Goal: Information Seeking & Learning: Understand process/instructions

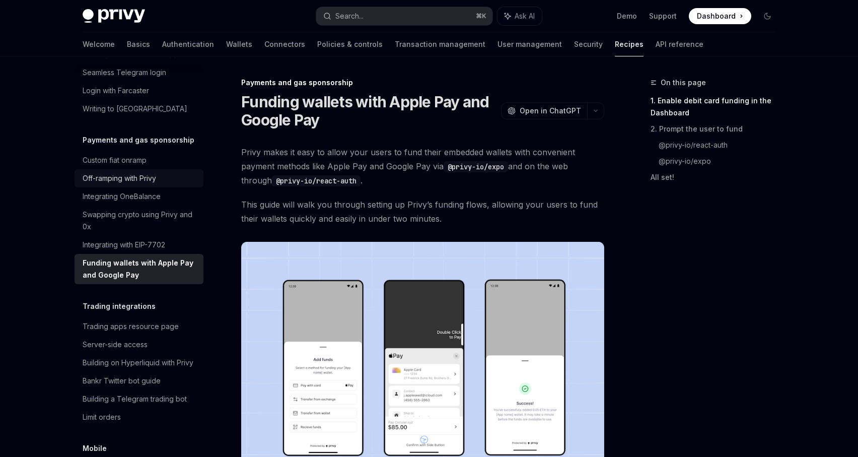
click at [177, 172] on div "Off-ramping with Privy" at bounding box center [140, 178] width 115 height 12
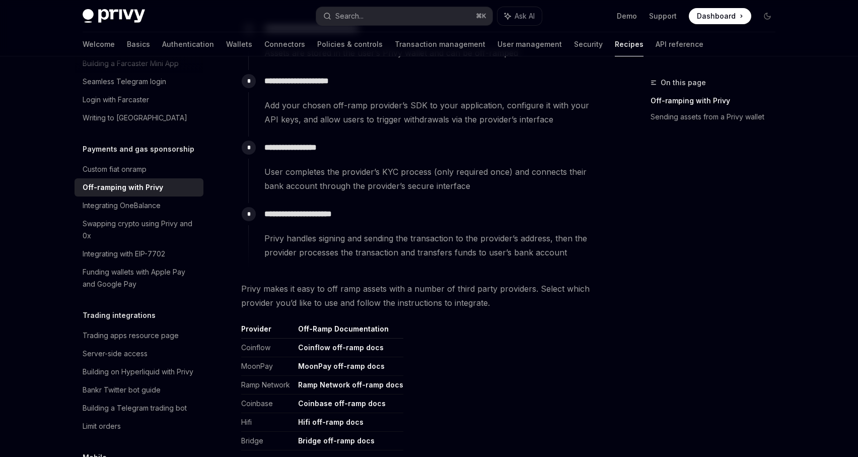
scroll to position [297, 0]
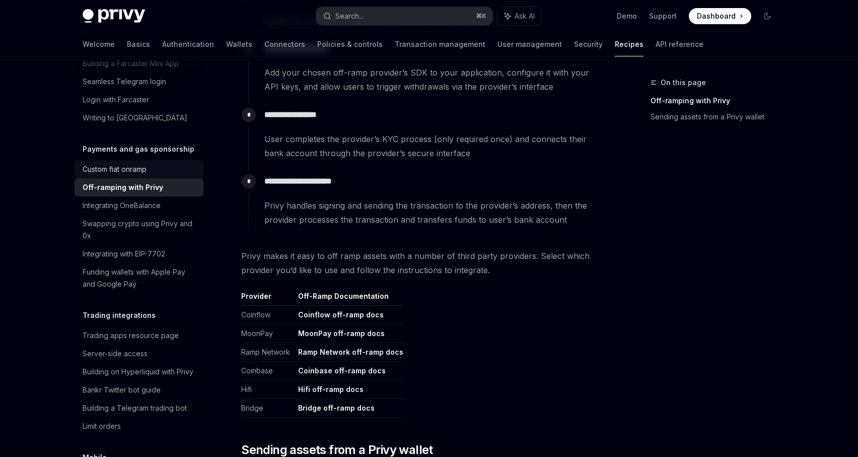
click at [174, 163] on div "Custom fiat onramp" at bounding box center [140, 169] width 115 height 12
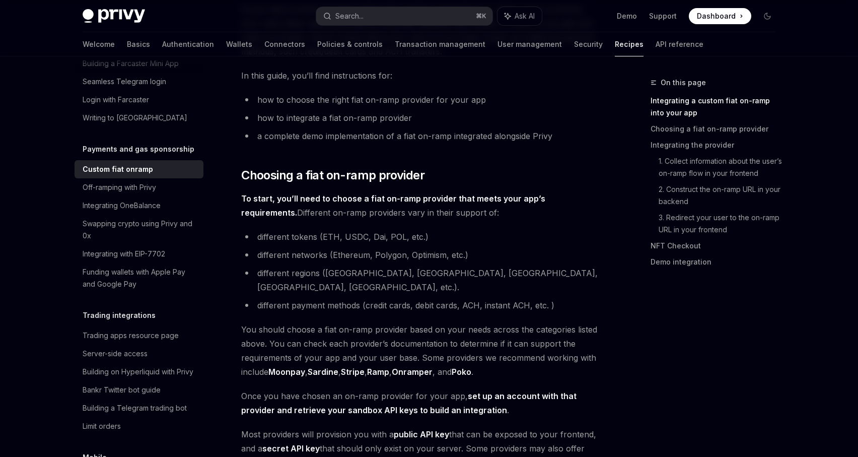
scroll to position [337, 0]
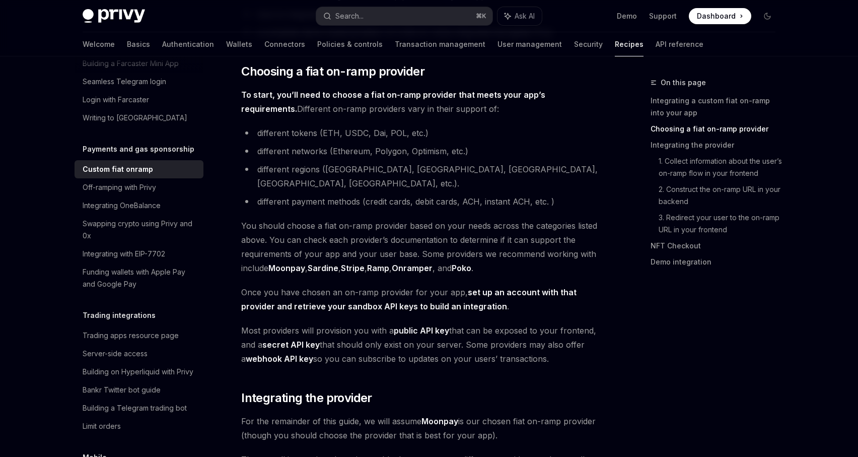
click at [363, 263] on link "Stripe" at bounding box center [353, 268] width 24 height 11
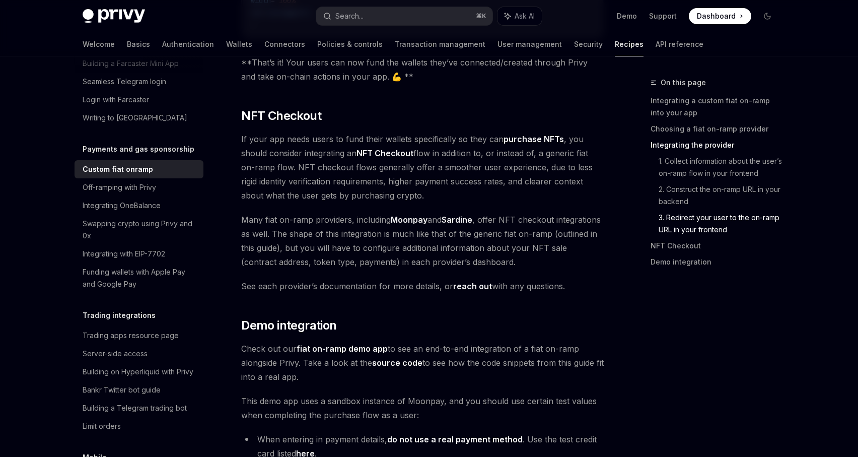
scroll to position [3593, 0]
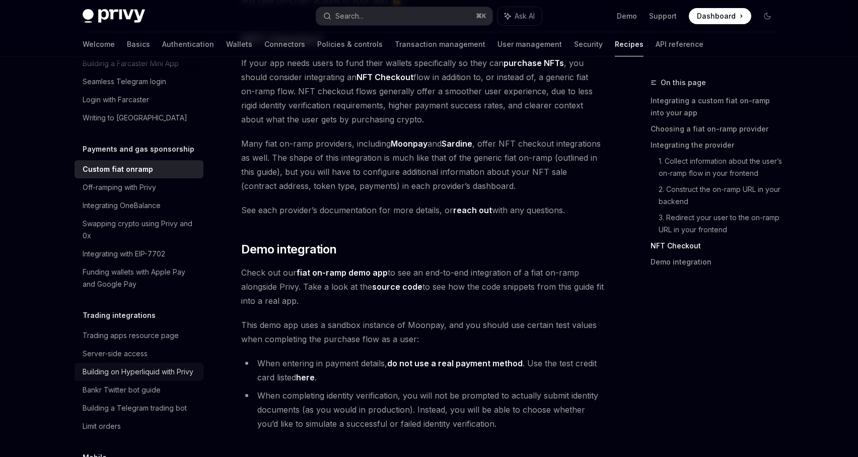
click at [185, 365] on div "Building on Hyperliquid with Privy" at bounding box center [138, 371] width 111 height 12
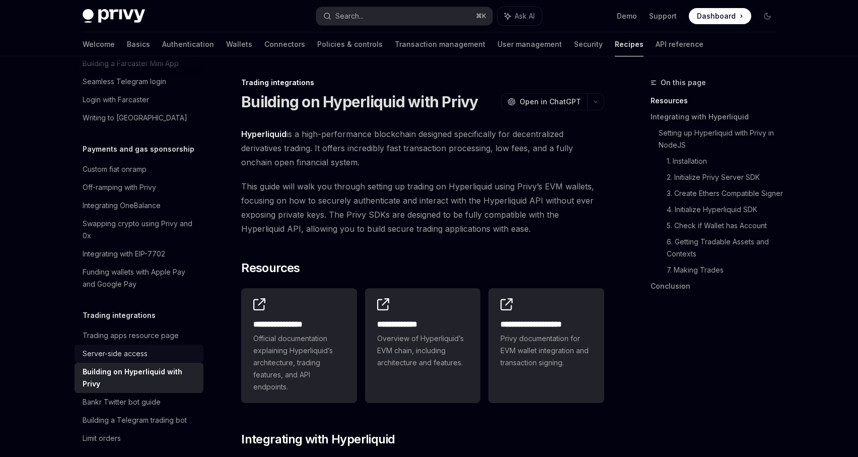
click at [167, 347] on div "Server-side access" at bounding box center [140, 353] width 115 height 12
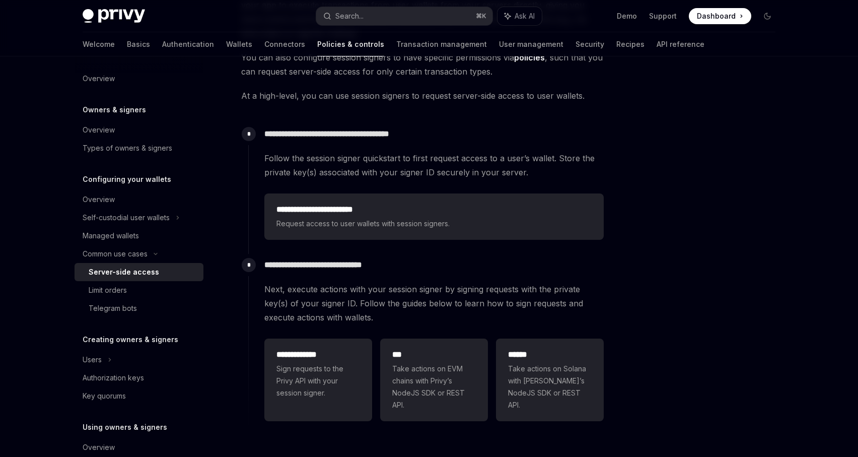
scroll to position [231, 0]
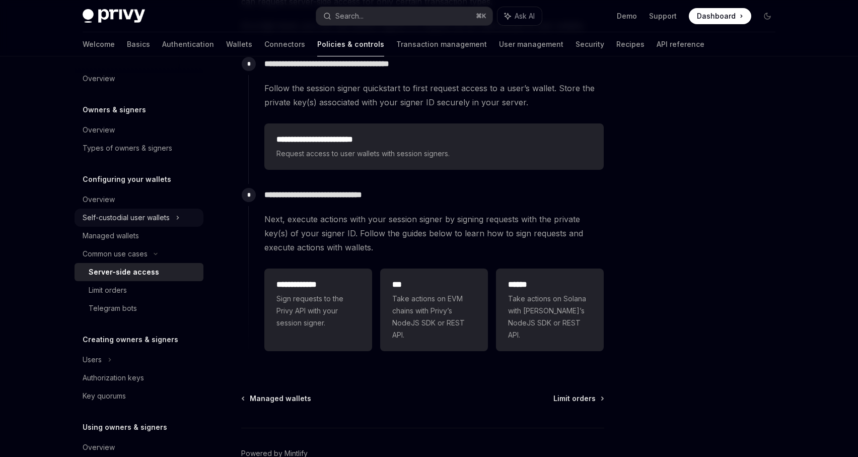
click at [124, 219] on div "Self-custodial user wallets" at bounding box center [126, 217] width 87 height 12
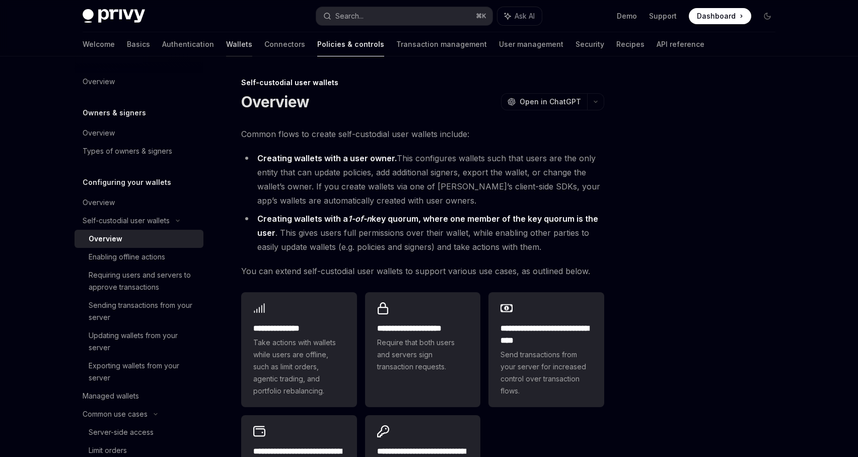
click at [226, 41] on link "Wallets" at bounding box center [239, 44] width 26 height 24
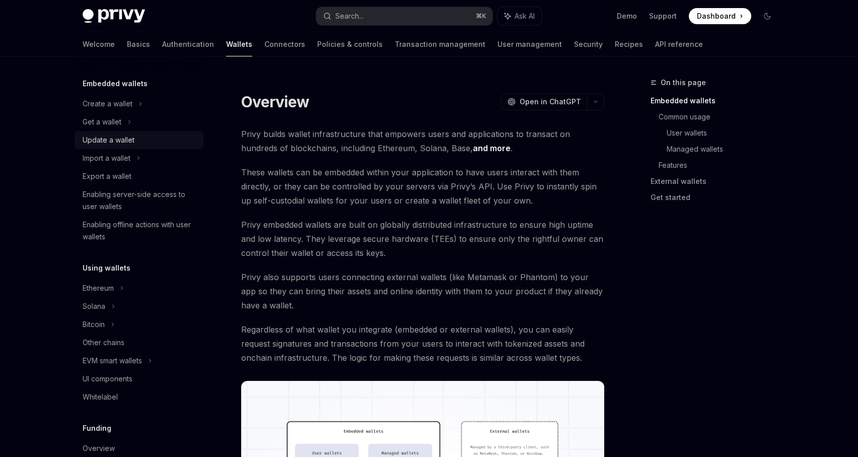
scroll to position [53, 0]
click at [112, 302] on icon at bounding box center [113, 305] width 4 height 12
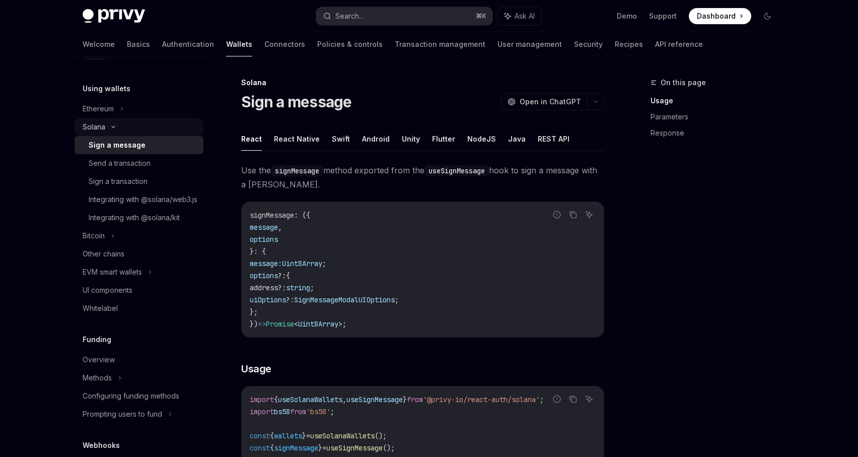
scroll to position [231, 0]
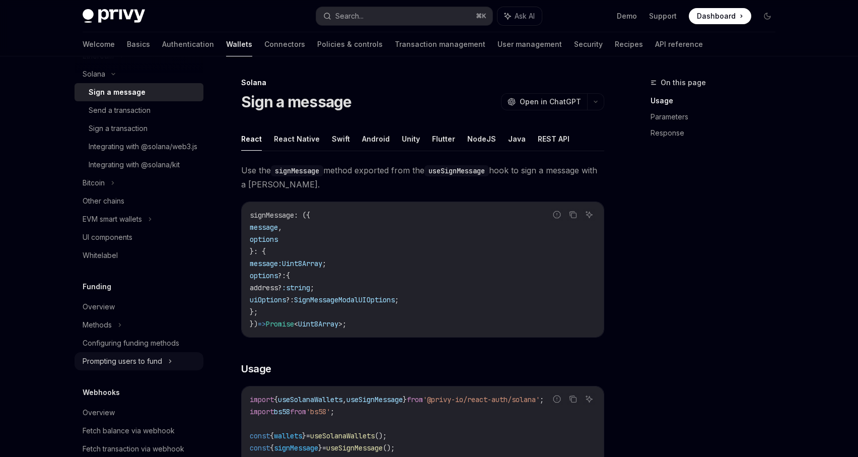
click at [120, 367] on div "Prompting users to fund" at bounding box center [123, 361] width 80 height 12
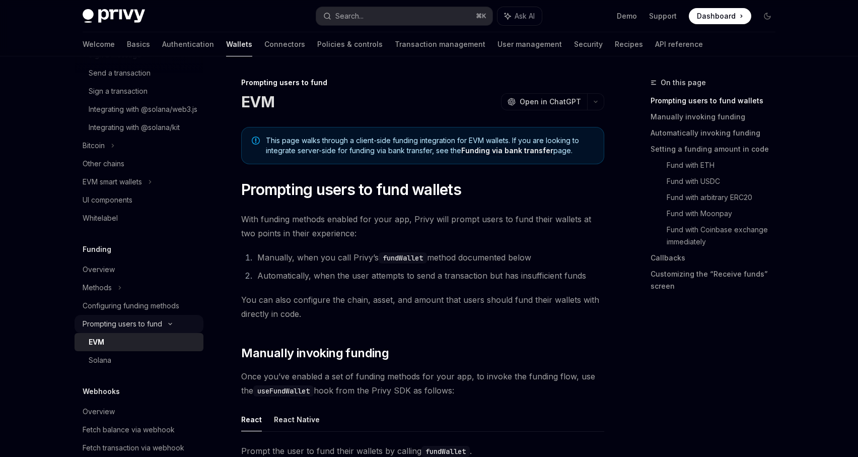
scroll to position [322, 0]
click at [120, 365] on div "Solana" at bounding box center [143, 359] width 109 height 12
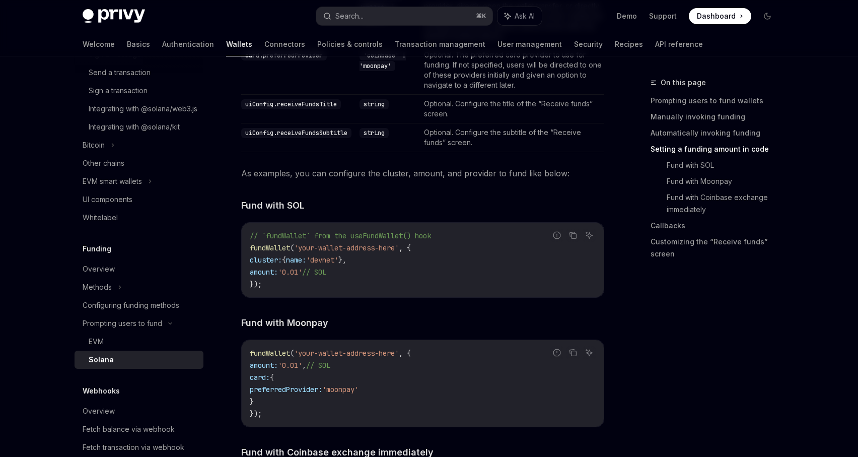
scroll to position [1011, 0]
drag, startPoint x: 281, startPoint y: 405, endPoint x: 257, endPoint y: 385, distance: 31.5
click at [257, 385] on code "fundWallet ( 'your-wallet-address-here' , { amount: '0.01' , // SOL card: { pre…" at bounding box center [423, 382] width 346 height 72
copy code "card: { preferredProvider: 'moonpay' }"
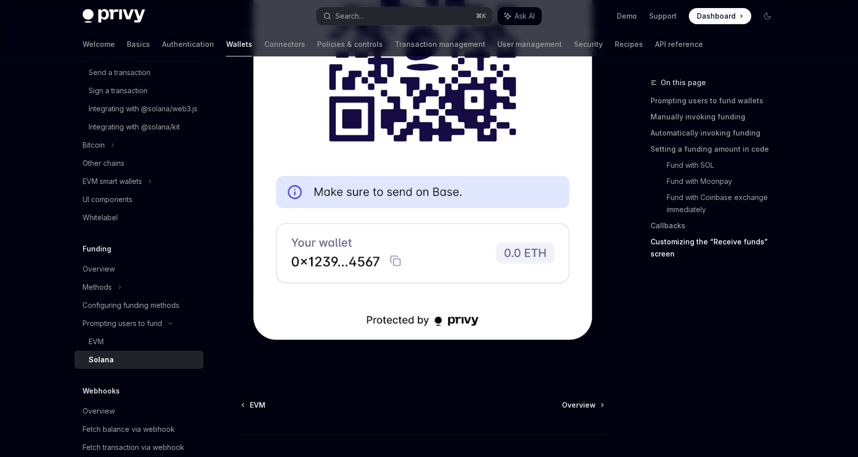
scroll to position [2656, 0]
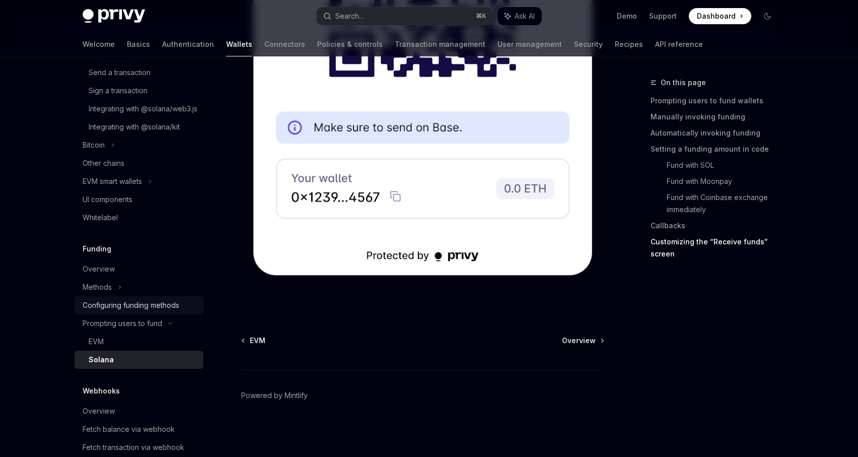
click at [161, 311] on div "Configuring funding methods" at bounding box center [131, 305] width 97 height 12
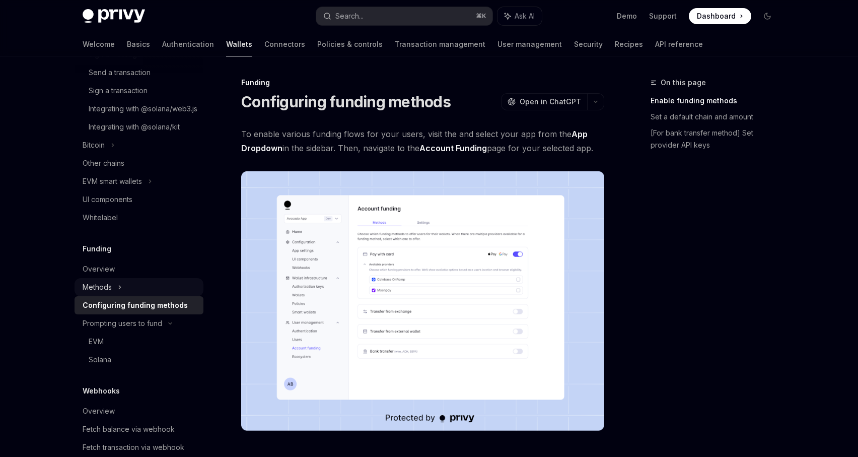
click at [150, 296] on div "Methods" at bounding box center [139, 287] width 129 height 18
type textarea "*"
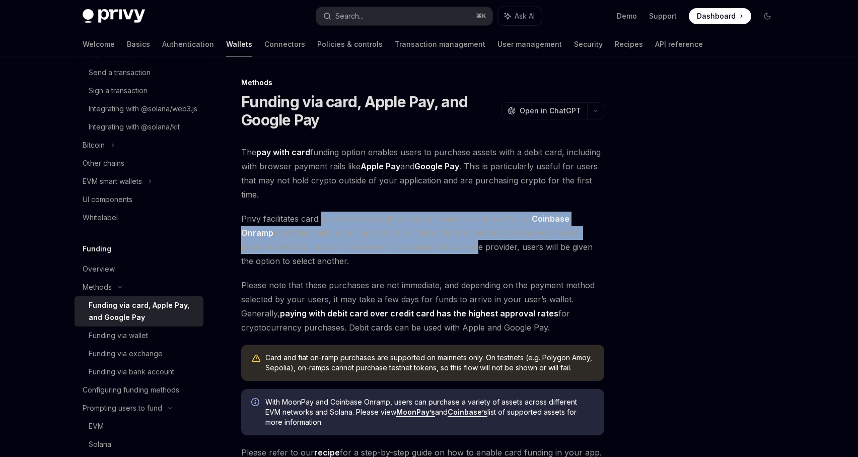
drag, startPoint x: 322, startPoint y: 220, endPoint x: 435, endPoint y: 249, distance: 116.7
click at [437, 249] on span "Privy facilitates card purchases through onramp providers like MoonPay or Coinb…" at bounding box center [422, 239] width 363 height 56
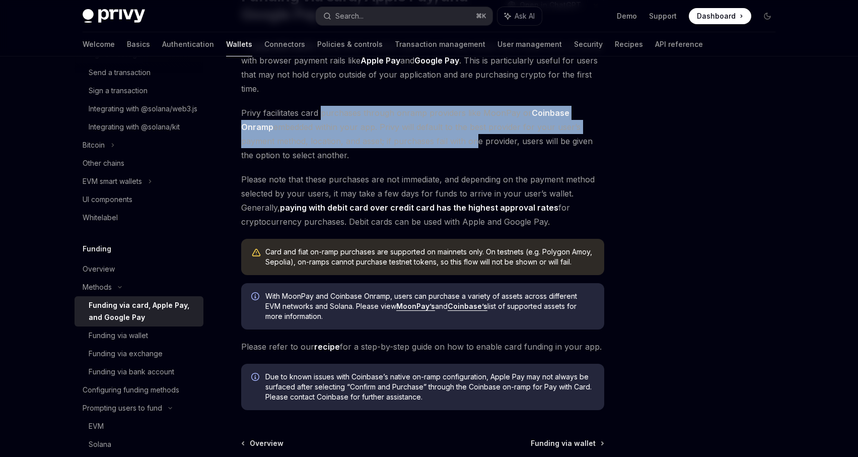
scroll to position [208, 0]
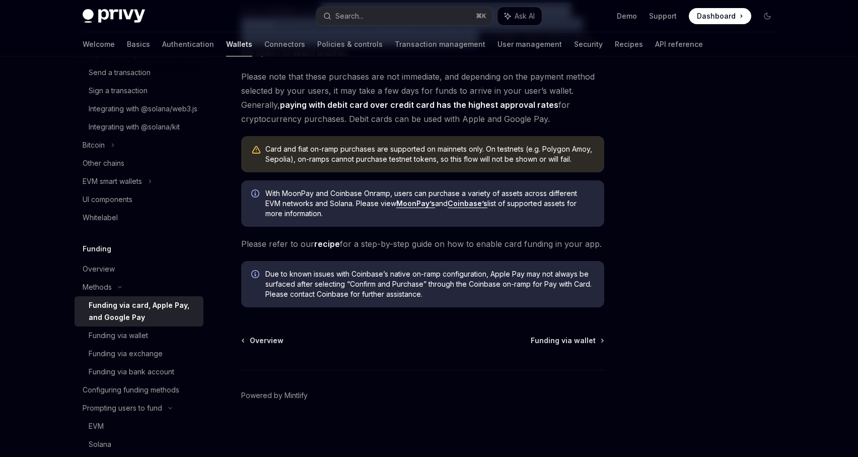
click at [332, 243] on link "recipe" at bounding box center [327, 244] width 26 height 11
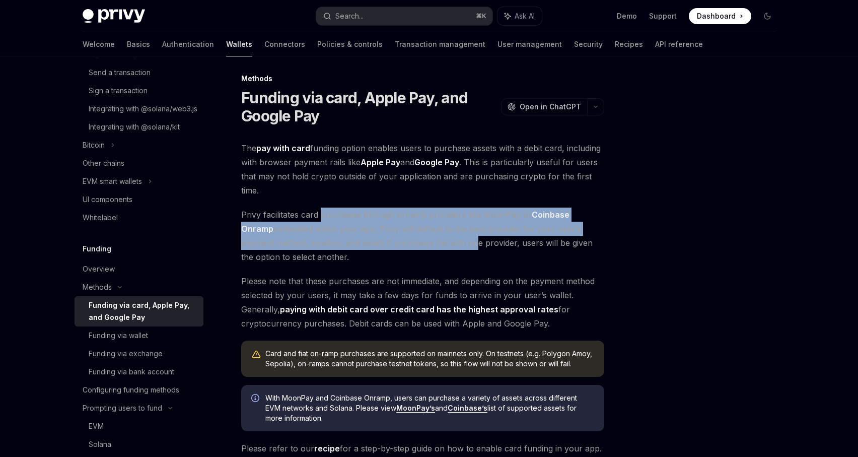
scroll to position [0, 0]
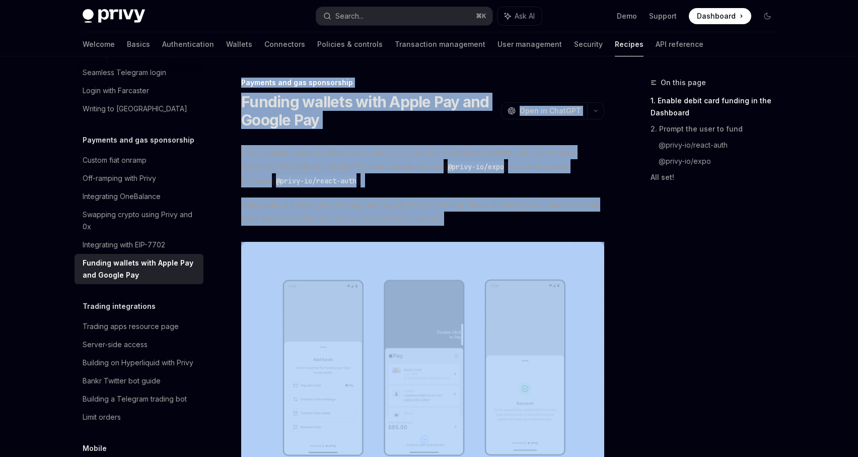
drag, startPoint x: 574, startPoint y: 325, endPoint x: 236, endPoint y: 84, distance: 414.7
copy div "Payments and gas sponsorship Funding wallets with Apple Pay and Google Pay Open…"
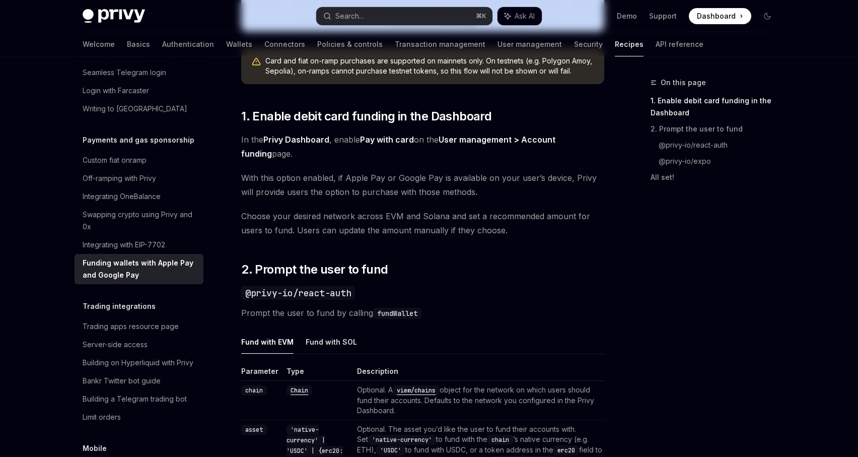
scroll to position [521, 0]
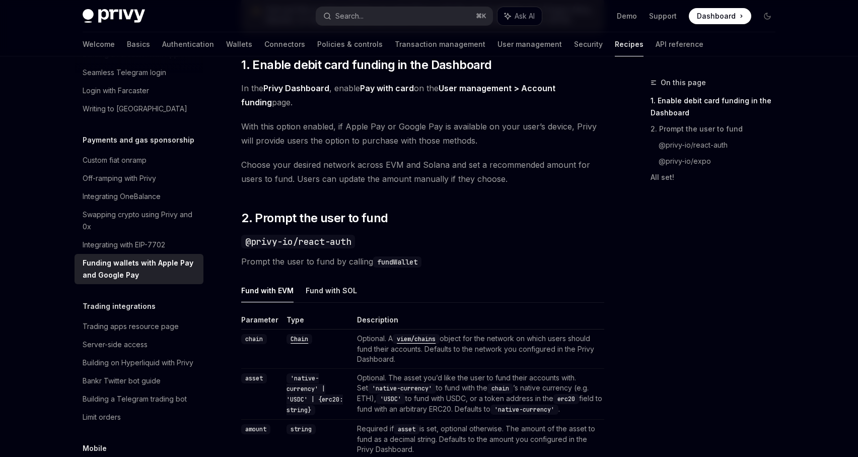
click at [316, 313] on div "Fund with EVM Fund with SOL Parameter Type Description chain Chain Optional. A …" at bounding box center [422, 445] width 363 height 334
click at [318, 299] on button "Fund with SOL" at bounding box center [331, 290] width 51 height 24
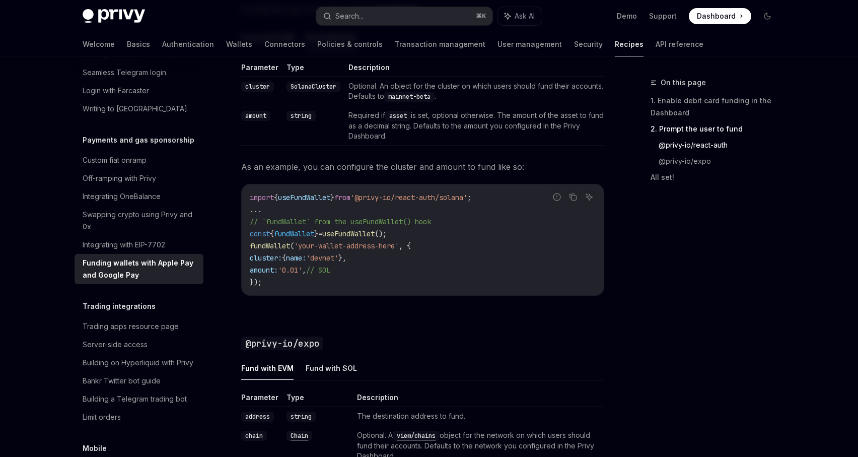
scroll to position [781, 0]
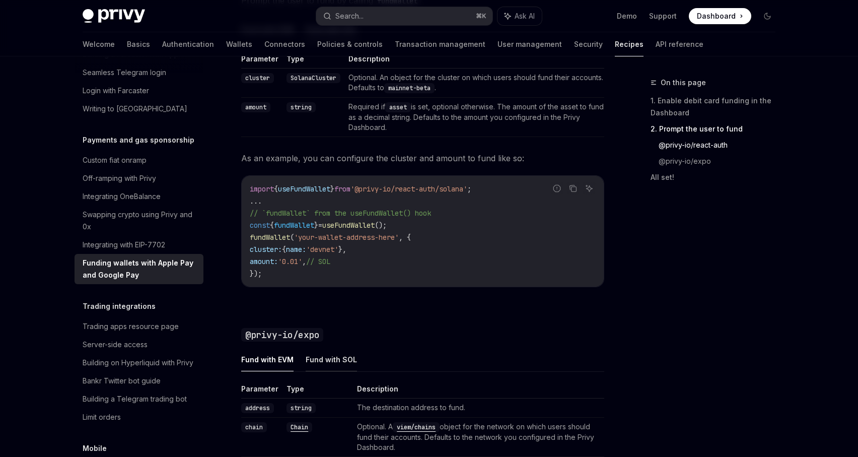
click at [336, 361] on button "Fund with SOL" at bounding box center [331, 359] width 51 height 24
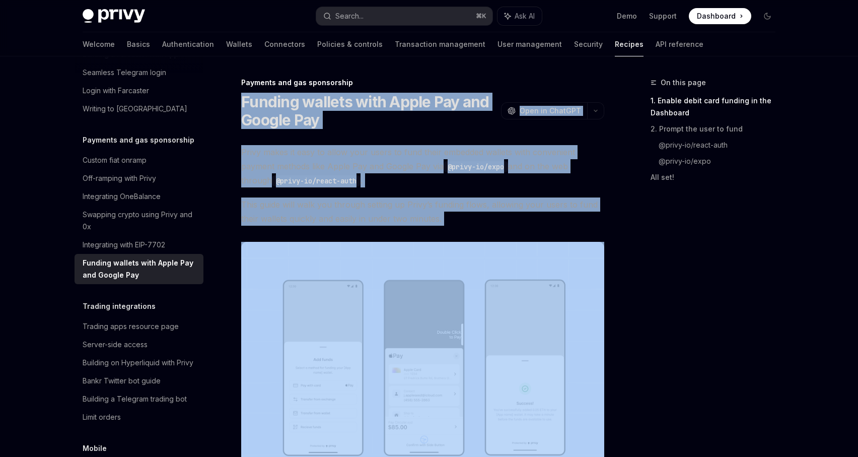
drag, startPoint x: 442, startPoint y: 347, endPoint x: 242, endPoint y: 96, distance: 321.6
copy div "Funding wallets with Apple Pay and Google Pay OpenAI Open in ChatGPT OpenAI Ope…"
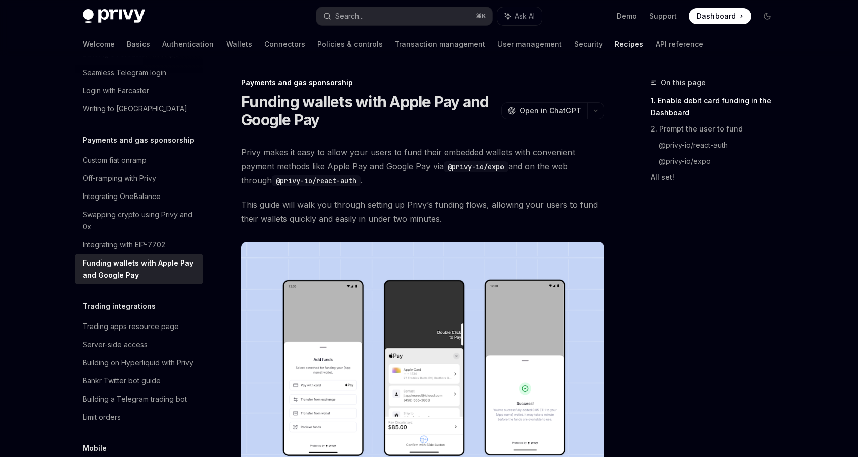
click at [429, 218] on span "This guide will walk you through setting up Privy’s funding flows, allowing you…" at bounding box center [422, 211] width 363 height 28
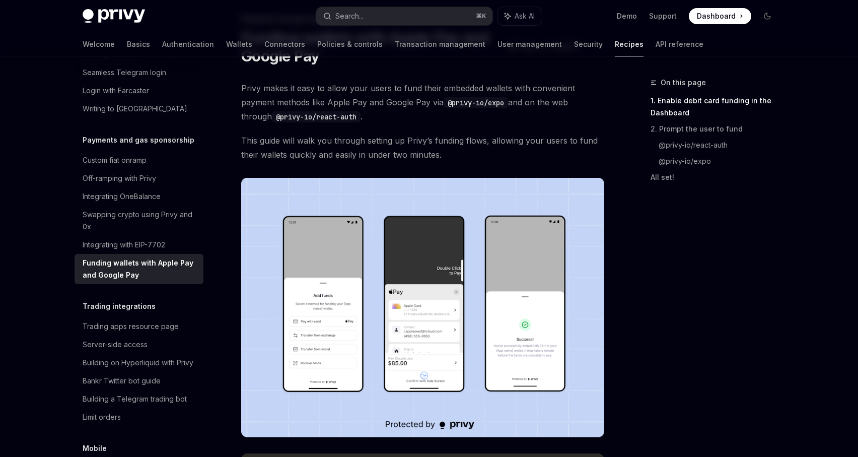
scroll to position [63, 0]
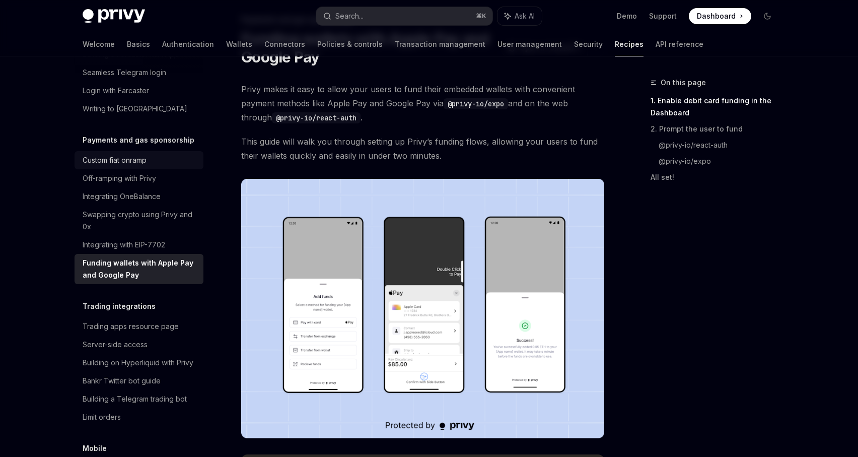
click at [195, 154] on div "Custom fiat onramp" at bounding box center [140, 160] width 115 height 12
type textarea "*"
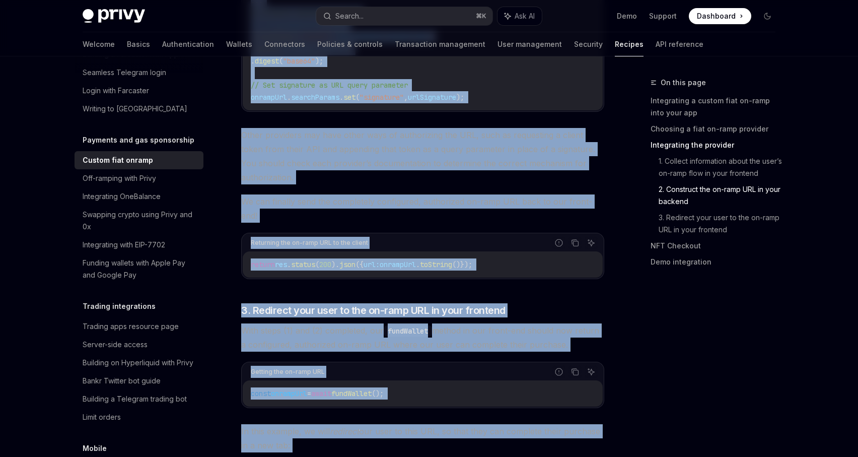
scroll to position [2760, 0]
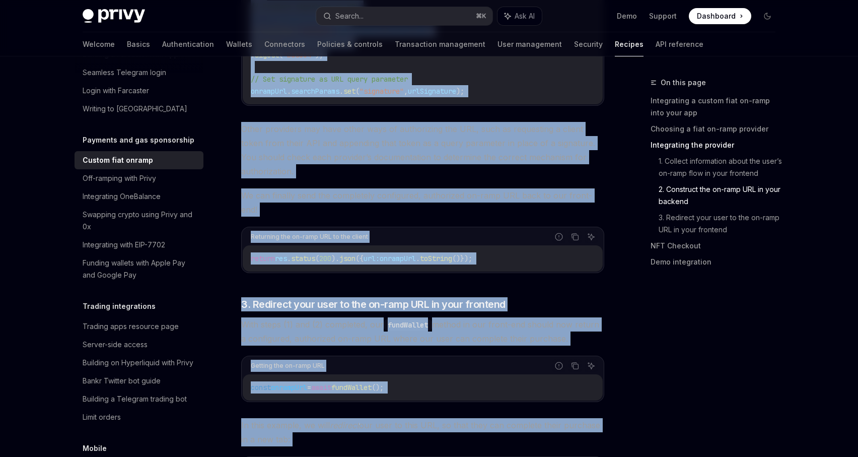
drag, startPoint x: 238, startPoint y: 105, endPoint x: 376, endPoint y: 432, distance: 354.6
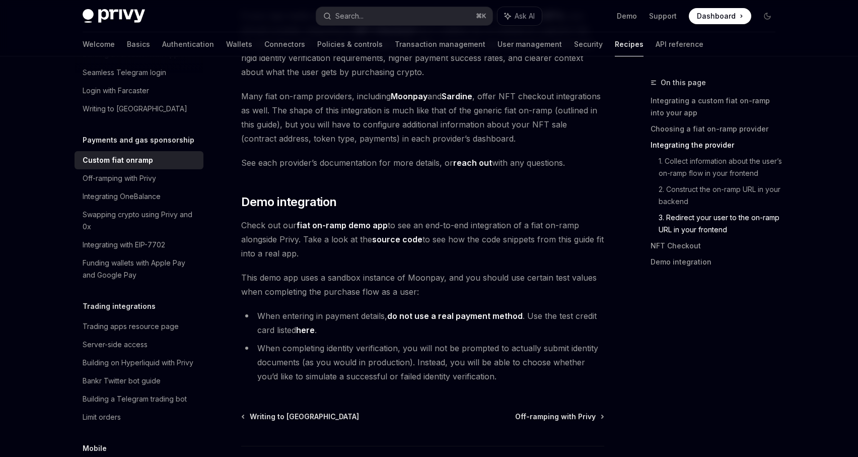
scroll to position [3654, 0]
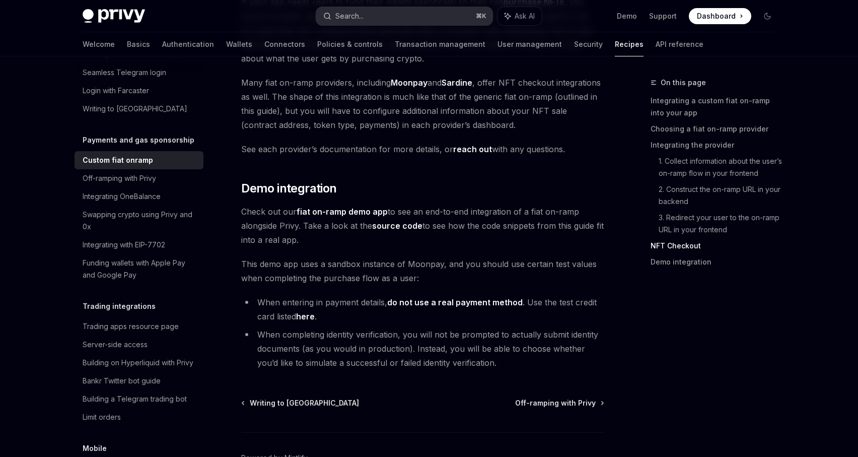
click at [374, 22] on button "Search... ⌘ K" at bounding box center [404, 16] width 176 height 18
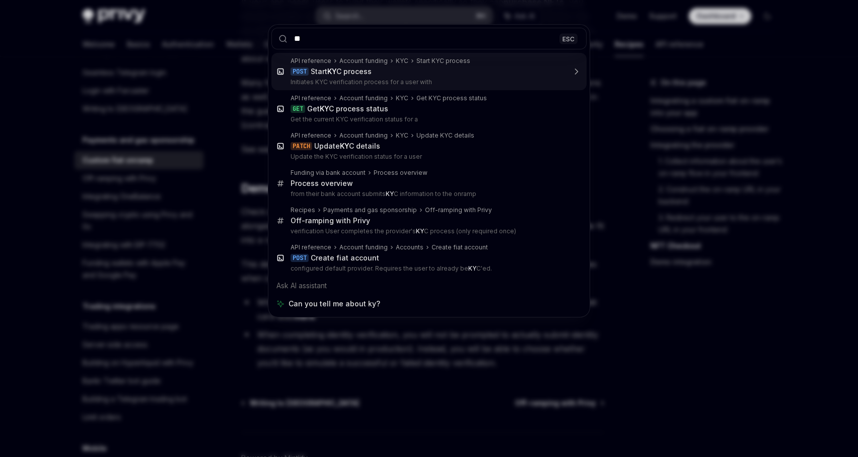
type input "***"
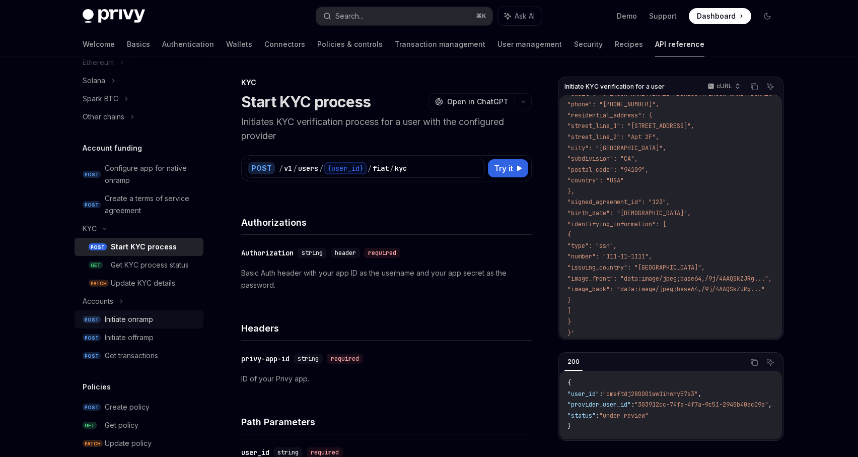
scroll to position [283, 0]
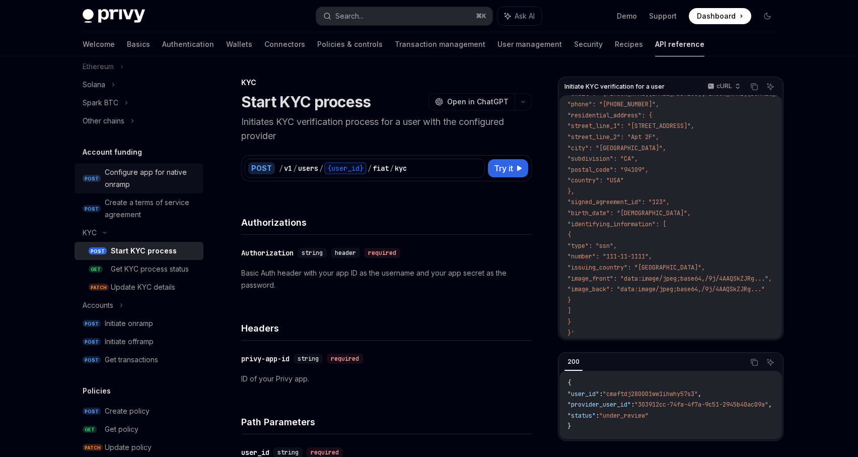
click at [159, 166] on div "Configure app for native onramp" at bounding box center [151, 178] width 93 height 24
type textarea "*"
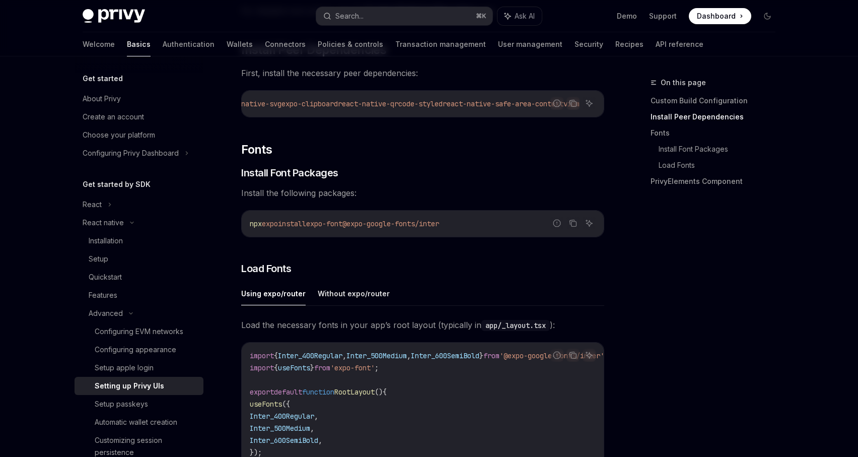
scroll to position [0, 139]
click at [442, 180] on h3 "​ Install Font Packages" at bounding box center [422, 173] width 363 height 14
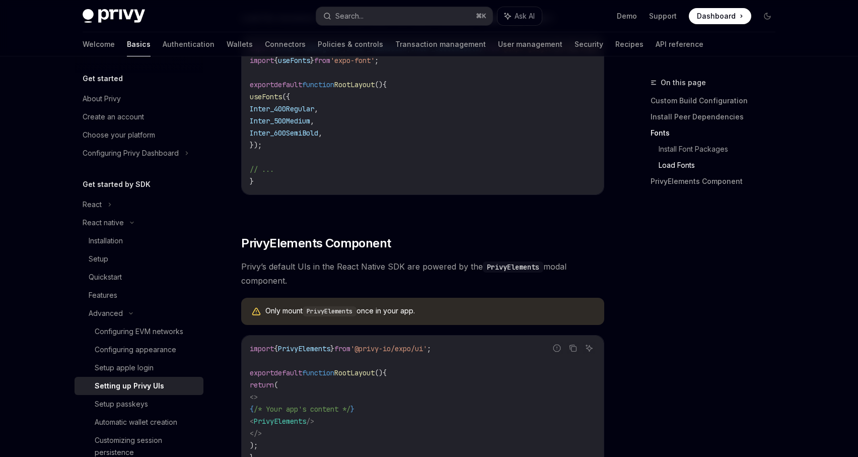
scroll to position [643, 0]
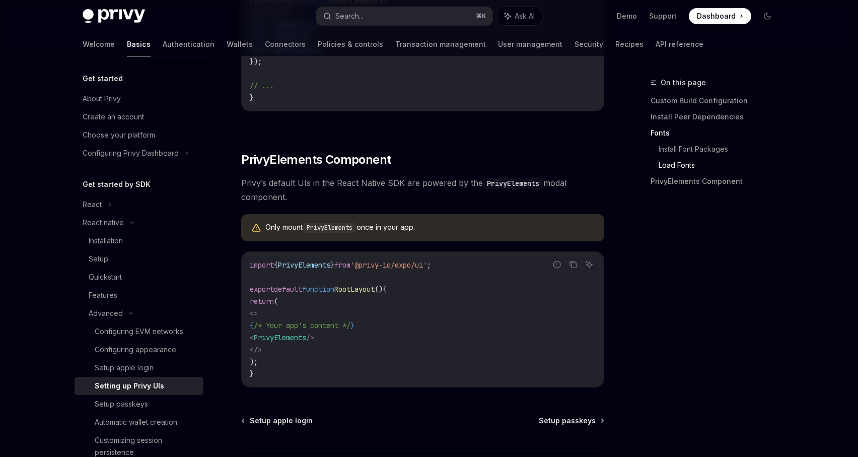
copy span "< PrivyElements />"
drag, startPoint x: 372, startPoint y: 347, endPoint x: 274, endPoint y: 349, distance: 97.7
click at [274, 349] on code "import { PrivyElements } from '@privy-io/expo/ui' ; export default function Roo…" at bounding box center [423, 319] width 346 height 121
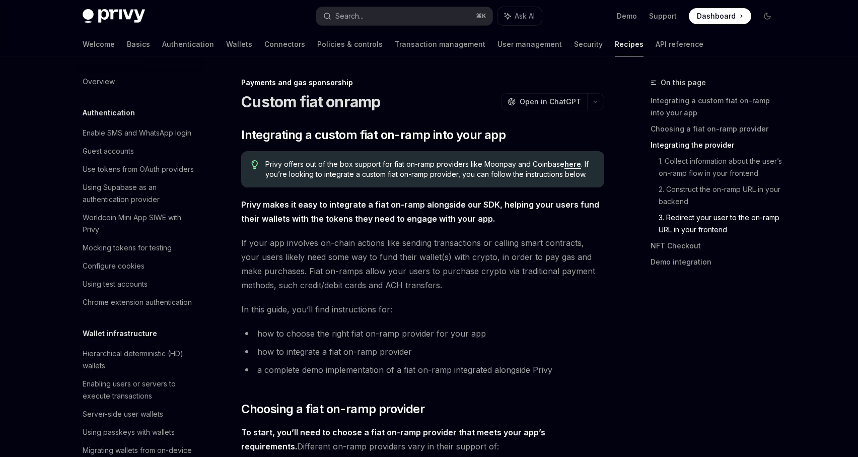
scroll to position [3654, 0]
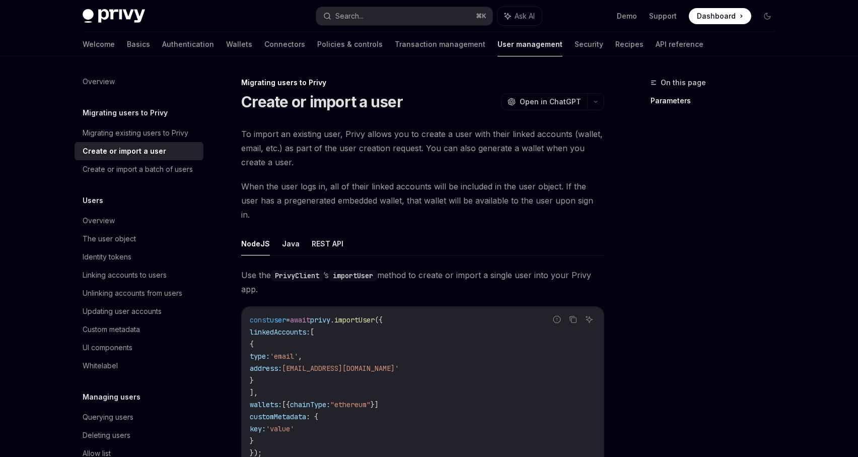
scroll to position [547, 0]
